Goal: Find specific page/section: Find specific page/section

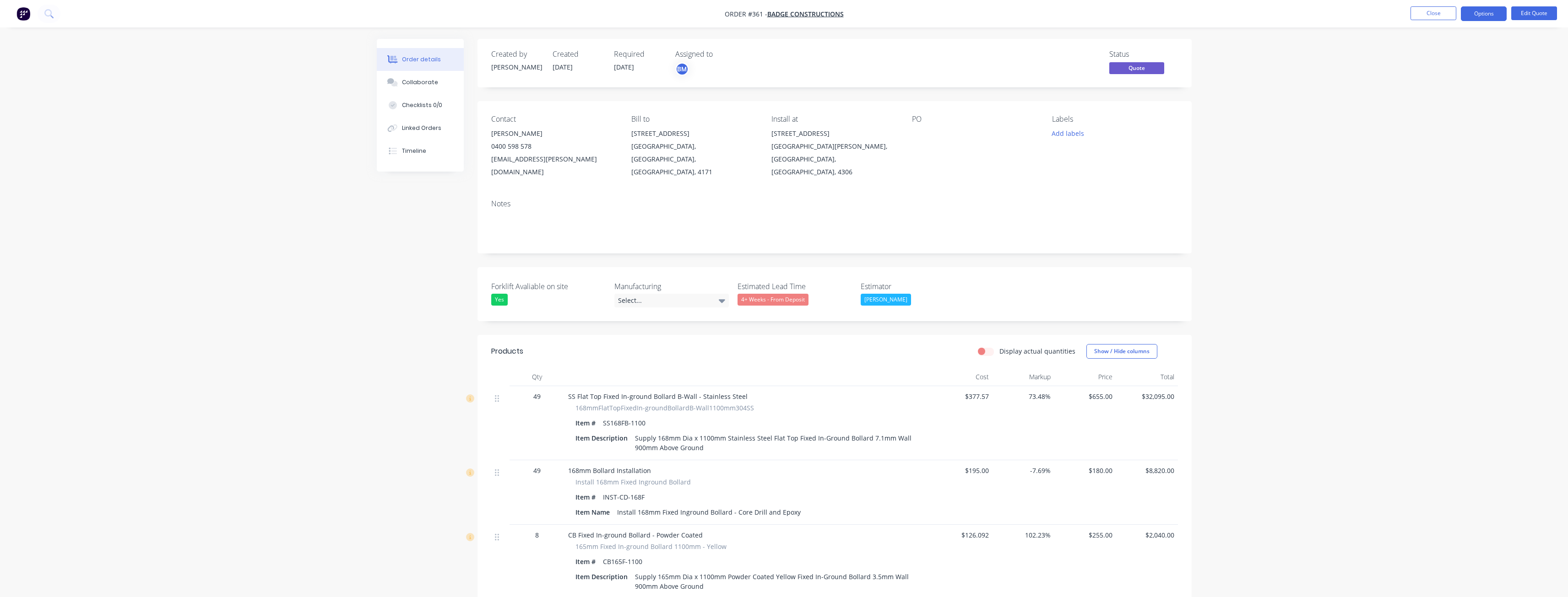
click at [21, 13] on img "button" at bounding box center [23, 13] width 13 height 13
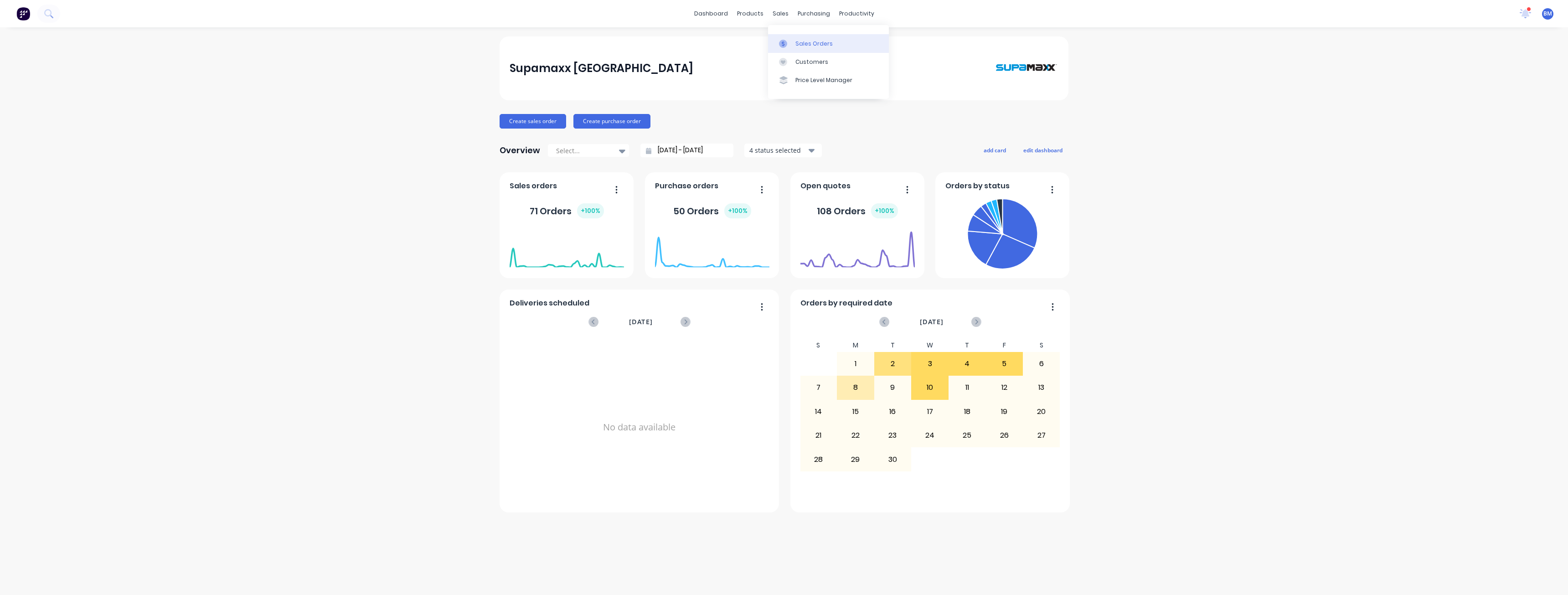
click at [812, 41] on div "Sales Orders" at bounding box center [814, 43] width 37 height 8
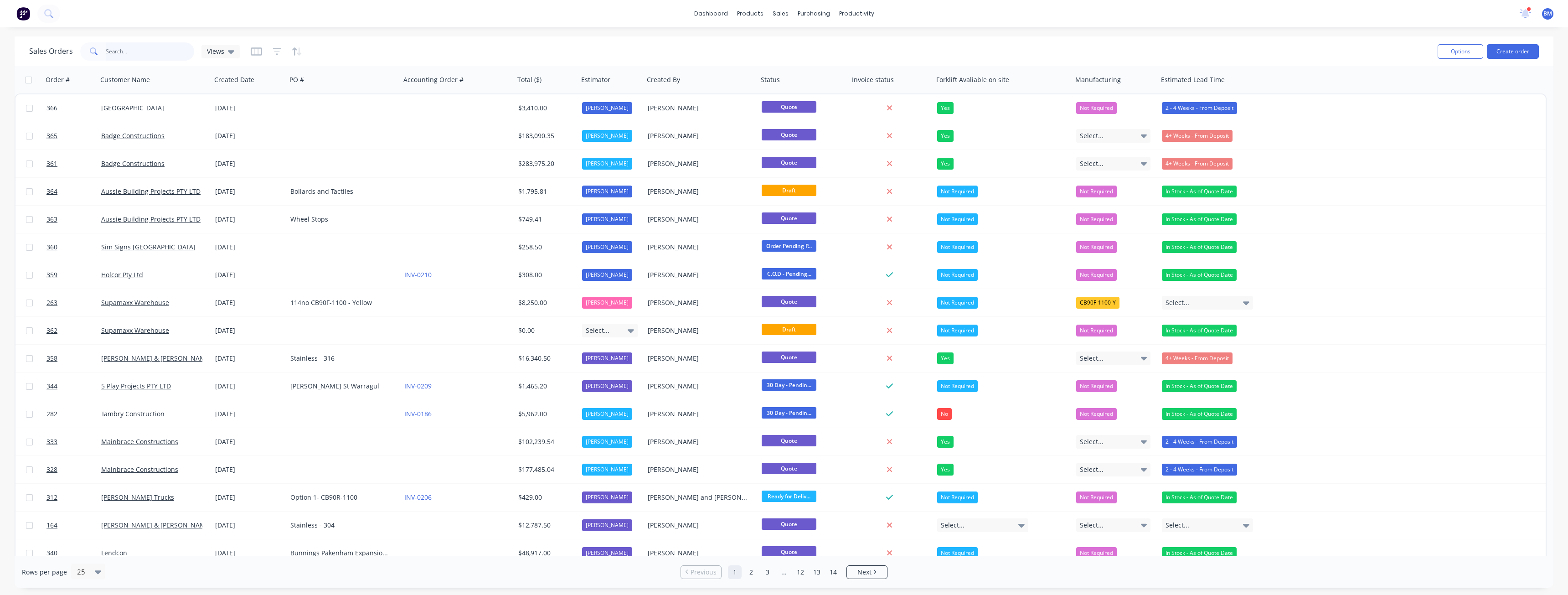
click at [146, 55] on input "text" at bounding box center [150, 52] width 89 height 18
type input "chemist warehouse"
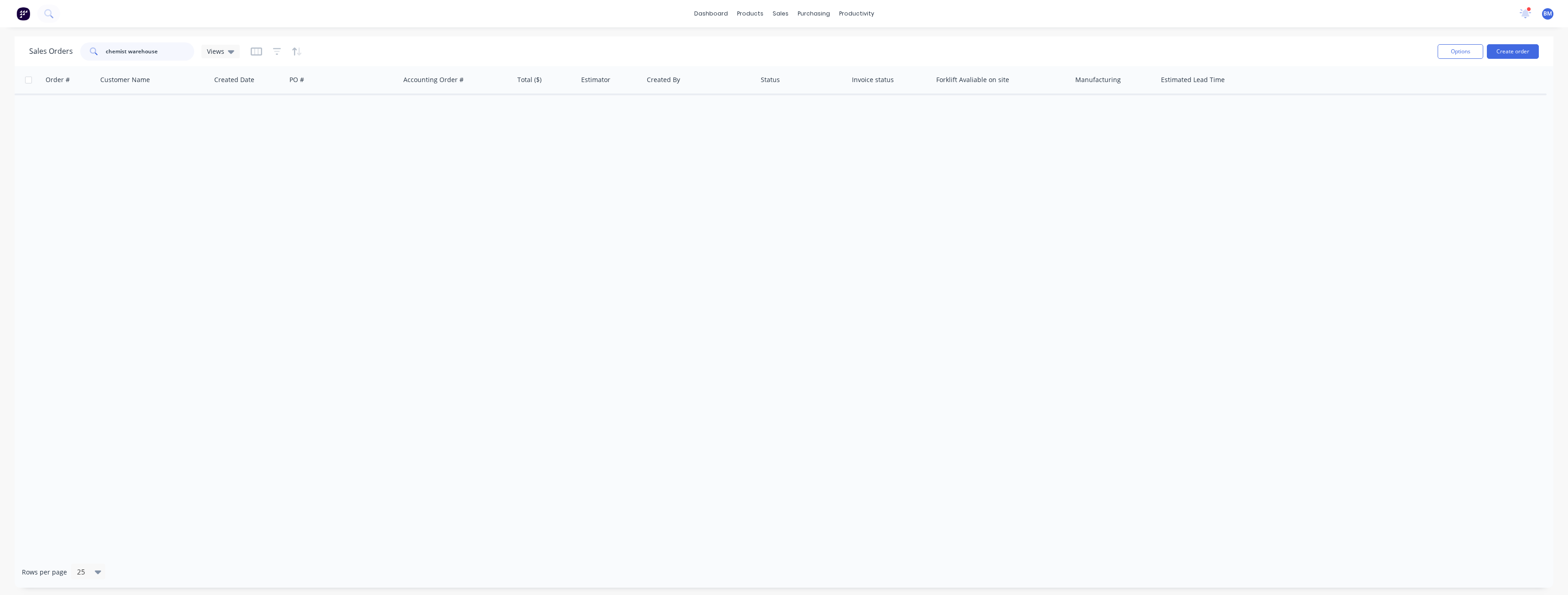
drag, startPoint x: 172, startPoint y: 54, endPoint x: 79, endPoint y: 50, distance: 93.1
click at [80, 51] on div "chemist warehouse" at bounding box center [137, 52] width 114 height 18
